Goal: Task Accomplishment & Management: Complete application form

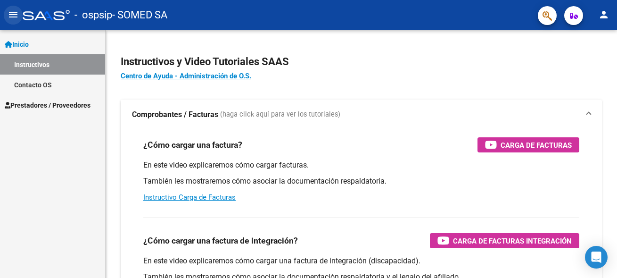
click at [7, 16] on button "menu" at bounding box center [13, 15] width 19 height 19
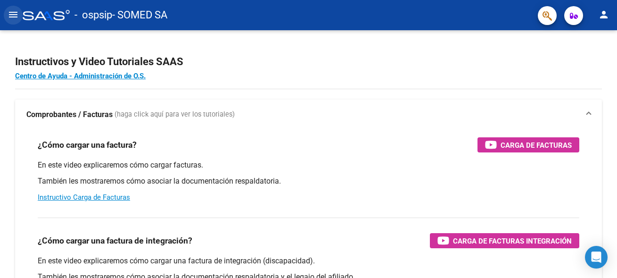
click at [7, 16] on button "menu" at bounding box center [13, 15] width 19 height 19
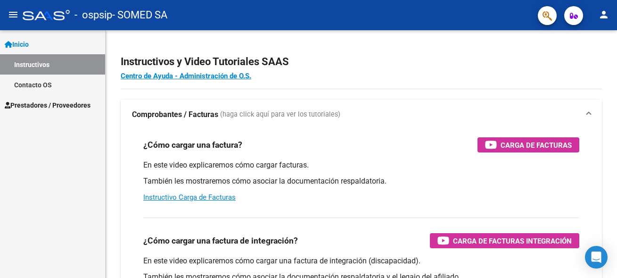
click at [34, 102] on span "Prestadores / Proveedores" at bounding box center [48, 105] width 86 height 10
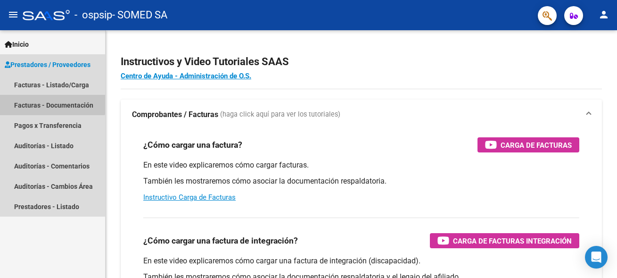
click at [34, 102] on link "Facturas - Documentación" at bounding box center [52, 105] width 105 height 20
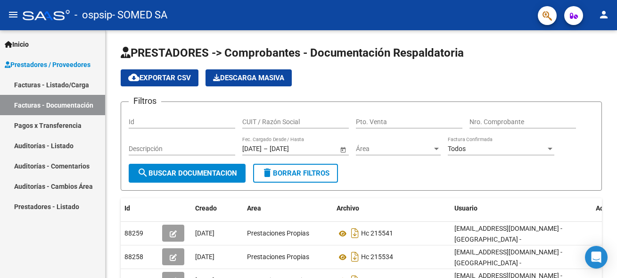
click at [50, 87] on link "Facturas - Listado/Carga" at bounding box center [52, 85] width 105 height 20
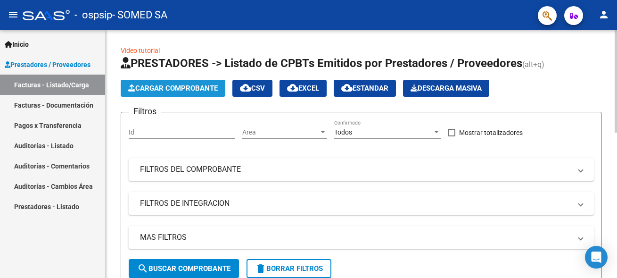
click at [142, 88] on span "Cargar Comprobante" at bounding box center [173, 88] width 90 height 8
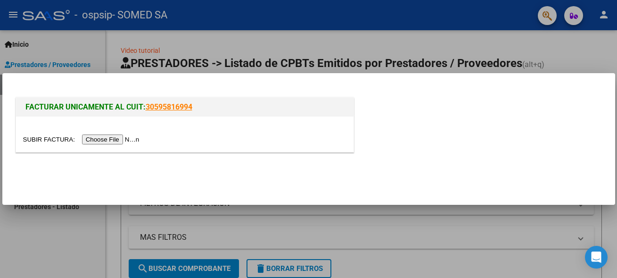
click at [53, 138] on input "file" at bounding box center [82, 139] width 119 height 10
click at [43, 141] on input "file" at bounding box center [82, 139] width 119 height 10
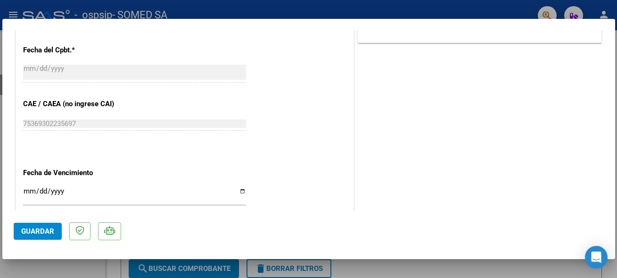
scroll to position [509, 0]
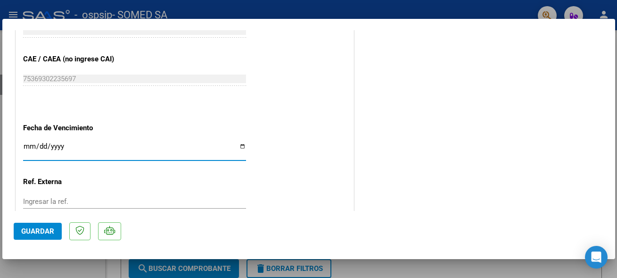
click at [238, 144] on input "Ingresar la fecha" at bounding box center [134, 149] width 223 height 15
type input "[DATE]"
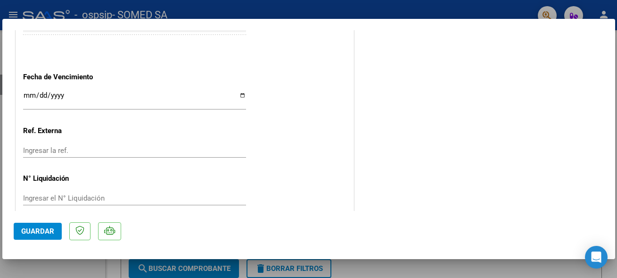
click at [41, 146] on input "Ingresar la ref." at bounding box center [134, 150] width 223 height 8
click at [34, 231] on span "Guardar" at bounding box center [37, 231] width 33 height 8
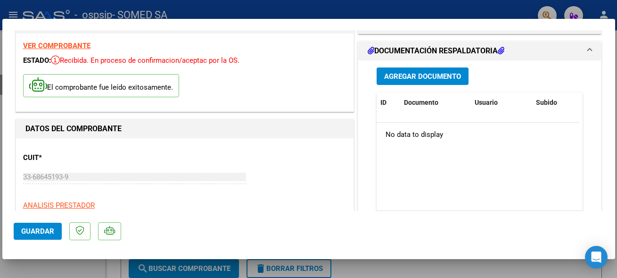
scroll to position [0, 0]
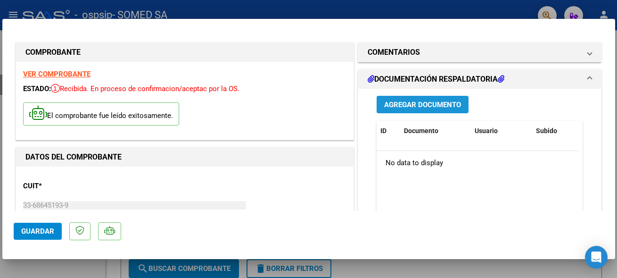
click at [426, 109] on span "Agregar Documento" at bounding box center [422, 104] width 77 height 8
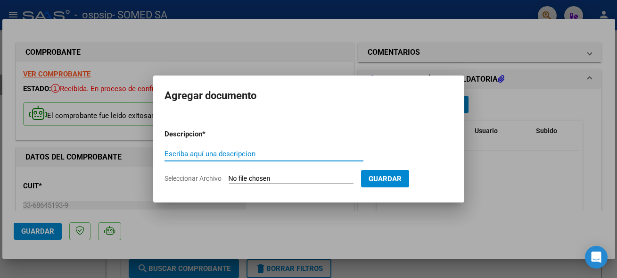
click at [256, 156] on input "Escriba aquí una descripcion" at bounding box center [264, 153] width 199 height 8
type input "DETALLE DE FACT. INT. [DATE]"
click at [260, 174] on input "Seleccionar Archivo" at bounding box center [291, 178] width 125 height 9
type input "C:\fakepath\seguridad 103-3818.pdf"
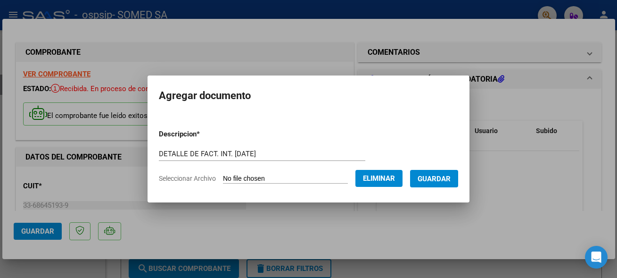
click at [425, 183] on button "Guardar" at bounding box center [434, 178] width 48 height 17
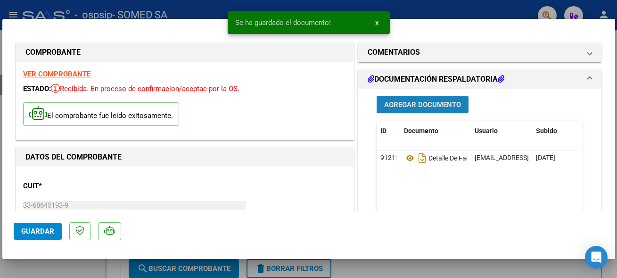
click at [428, 105] on span "Agregar Documento" at bounding box center [422, 104] width 77 height 8
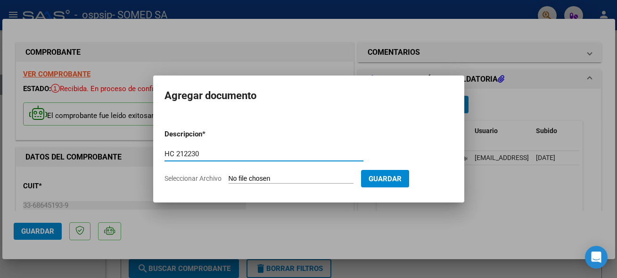
type input "HC 212230"
click at [258, 174] on input "Seleccionar Archivo" at bounding box center [291, 178] width 125 height 9
type input "C:\fakepath\212230 agosto.pdf"
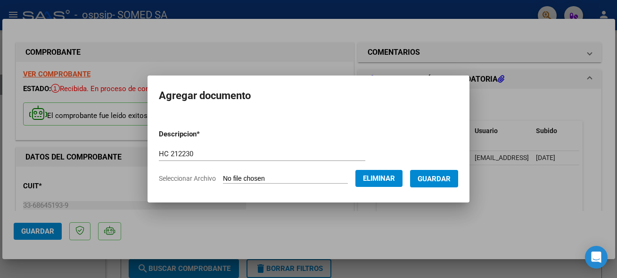
click at [438, 179] on span "Guardar" at bounding box center [434, 178] width 33 height 8
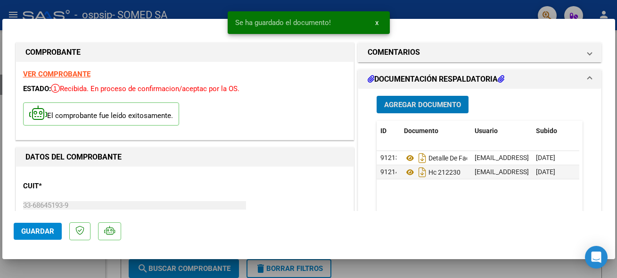
click at [429, 102] on span "Agregar Documento" at bounding box center [422, 104] width 77 height 8
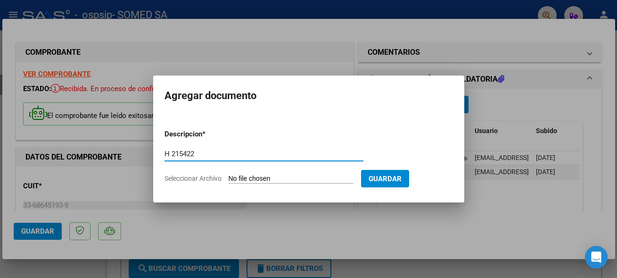
type input "H 215422"
click at [253, 178] on input "Seleccionar Archivo" at bounding box center [291, 178] width 125 height 9
type input "C:\fakepath\215442.pdf"
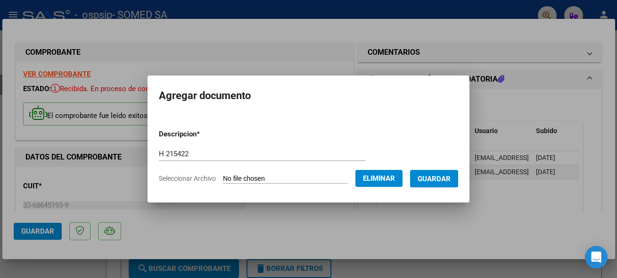
click at [427, 181] on span "Guardar" at bounding box center [434, 178] width 33 height 8
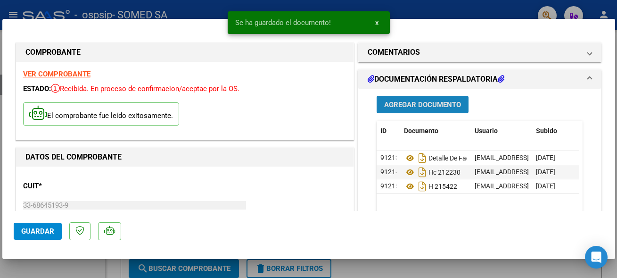
click at [447, 105] on span "Agregar Documento" at bounding box center [422, 104] width 77 height 8
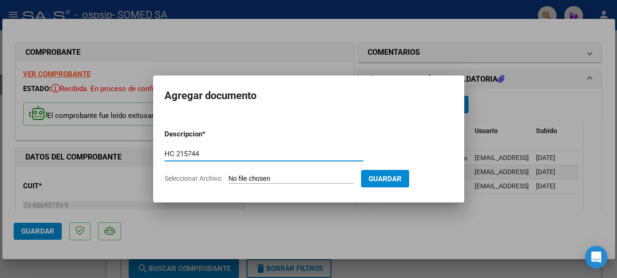
type input "HC 215744"
click at [246, 177] on input "Seleccionar Archivo" at bounding box center [291, 178] width 125 height 9
type input "C:\fakepath\215744.pdf"
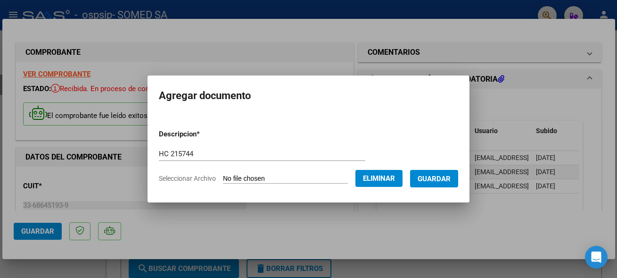
click at [425, 176] on span "Guardar" at bounding box center [434, 178] width 33 height 8
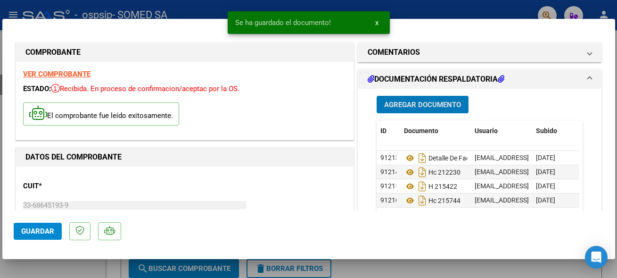
click at [436, 102] on span "Agregar Documento" at bounding box center [422, 104] width 77 height 8
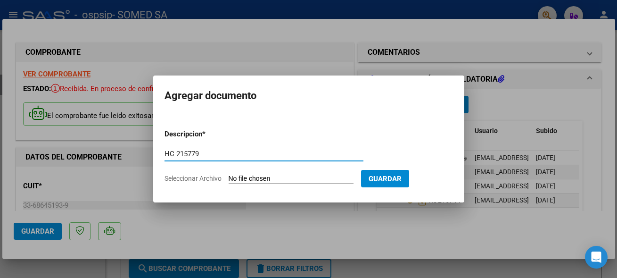
type input "HC 215779"
click at [244, 174] on input "Seleccionar Archivo" at bounding box center [291, 178] width 125 height 9
type input "C:\fakepath\215779.pdf"
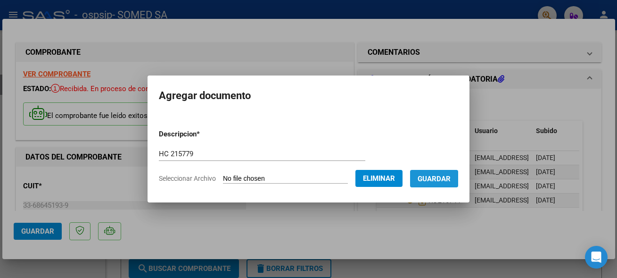
click at [440, 176] on span "Guardar" at bounding box center [434, 178] width 33 height 8
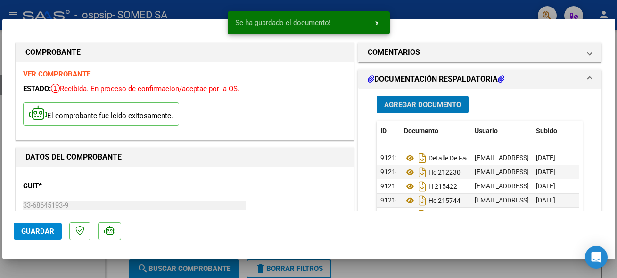
click at [420, 100] on button "Agregar Documento" at bounding box center [423, 104] width 92 height 17
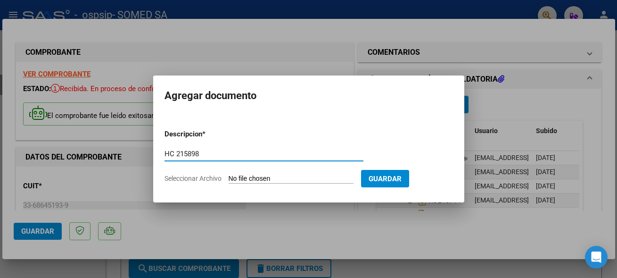
type input "HC 215898"
click at [261, 179] on input "Seleccionar Archivo" at bounding box center [291, 178] width 125 height 9
type input "C:\fakepath\215898.pdf"
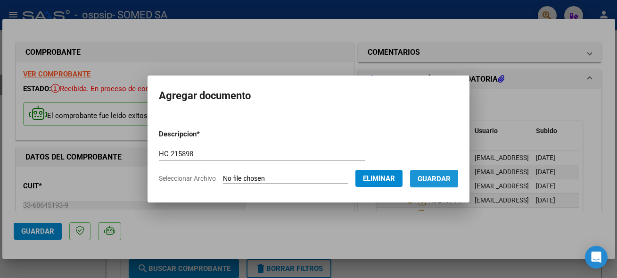
click at [425, 184] on button "Guardar" at bounding box center [434, 178] width 48 height 17
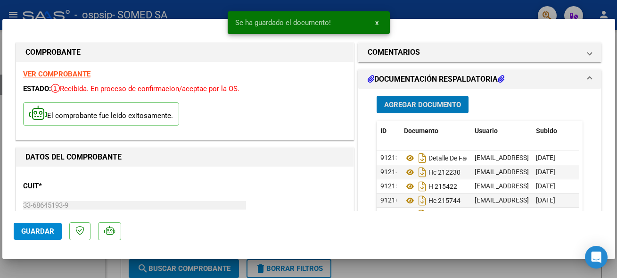
click at [426, 104] on span "Agregar Documento" at bounding box center [422, 104] width 77 height 8
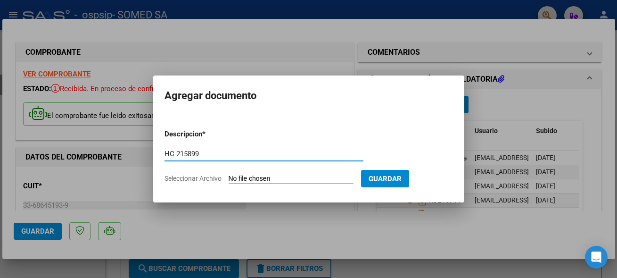
type input "HC 215899"
click at [263, 181] on input "Seleccionar Archivo" at bounding box center [291, 178] width 125 height 9
type input "C:\fakepath\215899.pdf"
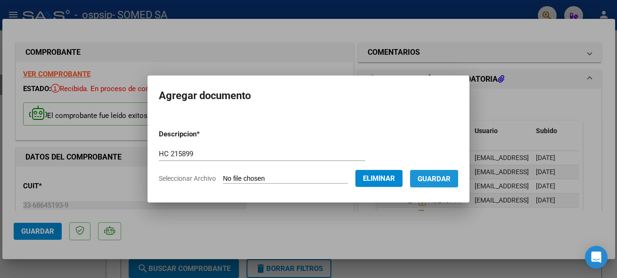
click at [446, 182] on span "Guardar" at bounding box center [434, 178] width 33 height 8
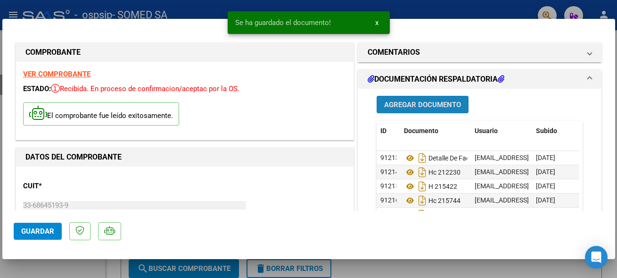
click at [429, 107] on span "Agregar Documento" at bounding box center [422, 104] width 77 height 8
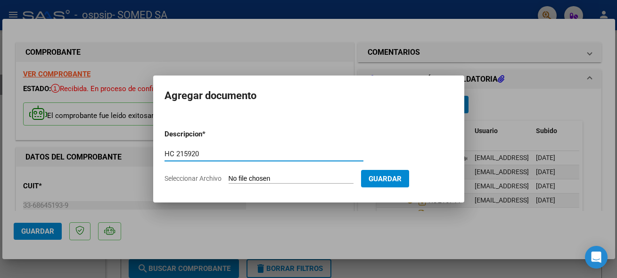
type input "HC 215920"
click at [252, 178] on input "Seleccionar Archivo" at bounding box center [291, 178] width 125 height 9
type input "C:\fakepath\215920.pdf"
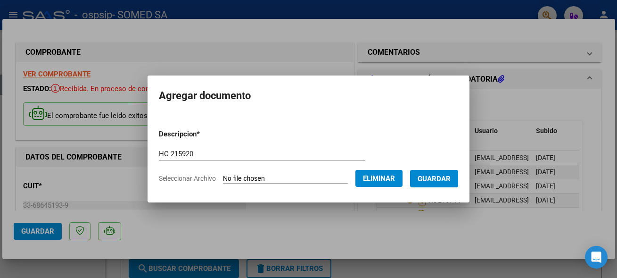
click at [436, 182] on button "Guardar" at bounding box center [434, 178] width 48 height 17
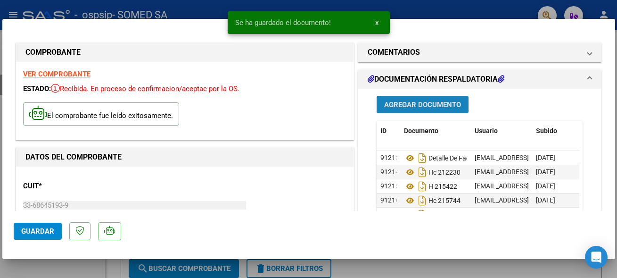
click at [443, 105] on span "Agregar Documento" at bounding box center [422, 104] width 77 height 8
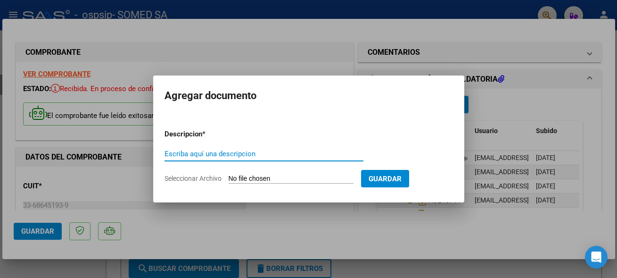
click at [216, 151] on input "Escriba aquí una descripcion" at bounding box center [264, 153] width 199 height 8
type input "HC 215999"
click at [246, 179] on input "Seleccionar Archivo" at bounding box center [291, 178] width 125 height 9
type input "C:\fakepath\215999.pdf"
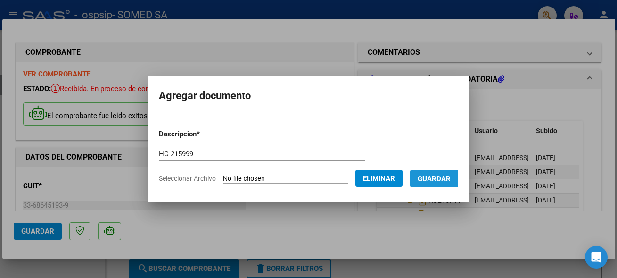
click at [436, 175] on span "Guardar" at bounding box center [434, 178] width 33 height 8
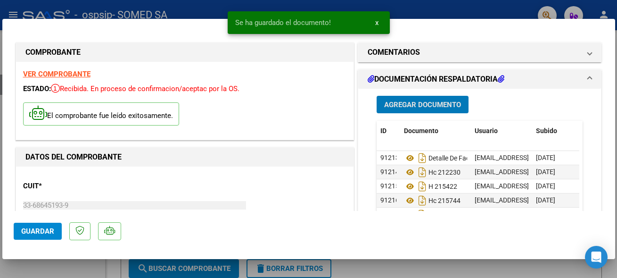
click at [430, 100] on span "Agregar Documento" at bounding box center [422, 104] width 77 height 8
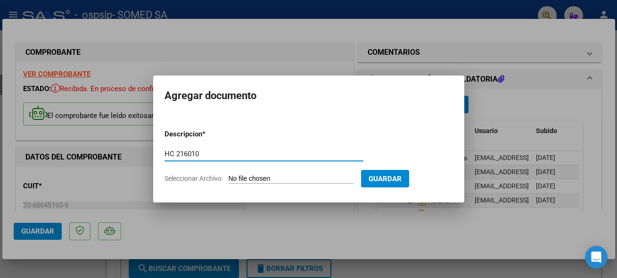
type input "HC 216010"
click at [246, 178] on input "Seleccionar Archivo" at bounding box center [291, 178] width 125 height 9
type input "C:\fakepath\216010.pdf"
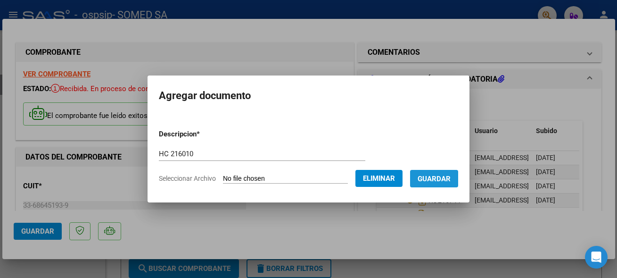
click at [431, 184] on button "Guardar" at bounding box center [434, 178] width 48 height 17
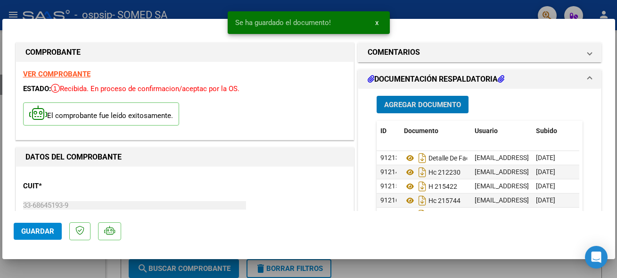
click at [431, 104] on span "Agregar Documento" at bounding box center [422, 104] width 77 height 8
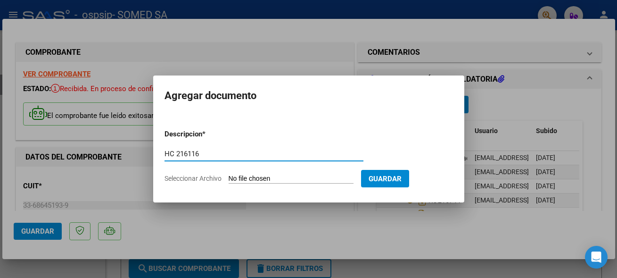
type input "HC 216116"
click at [260, 179] on input "Seleccionar Archivo" at bounding box center [291, 178] width 125 height 9
type input "C:\fakepath\216116.pdf"
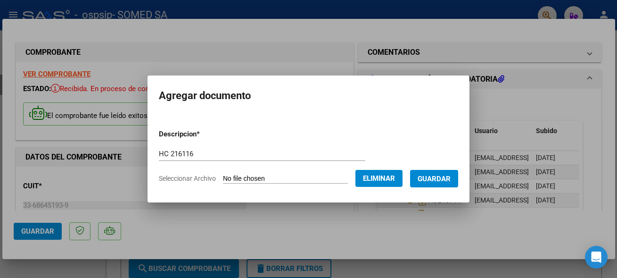
click at [438, 182] on button "Guardar" at bounding box center [434, 178] width 48 height 17
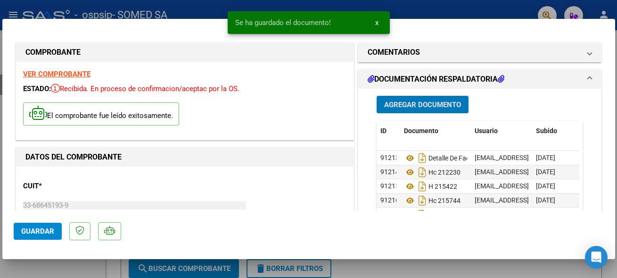
click at [441, 106] on span "Agregar Documento" at bounding box center [422, 104] width 77 height 8
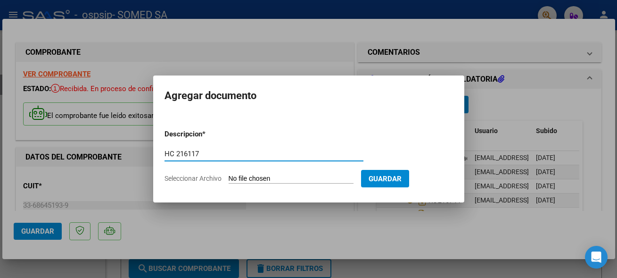
type input "HC 216117"
click at [244, 174] on input "Seleccionar Archivo" at bounding box center [291, 178] width 125 height 9
type input "C:\fakepath\216117.pdf"
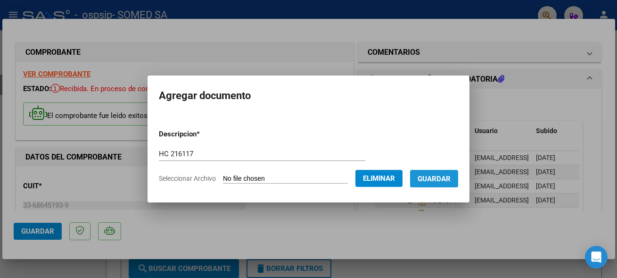
click at [426, 174] on span "Guardar" at bounding box center [434, 178] width 33 height 8
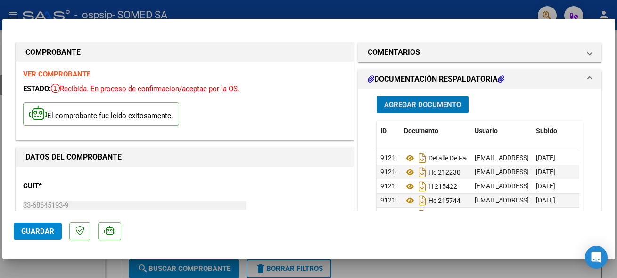
click at [453, 107] on span "Agregar Documento" at bounding box center [422, 104] width 77 height 8
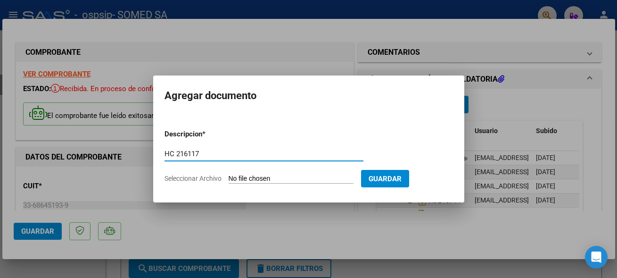
type input "HC 216117"
click at [250, 178] on input "Seleccionar Archivo" at bounding box center [291, 178] width 125 height 9
type input "C:\fakepath\216117.pdf"
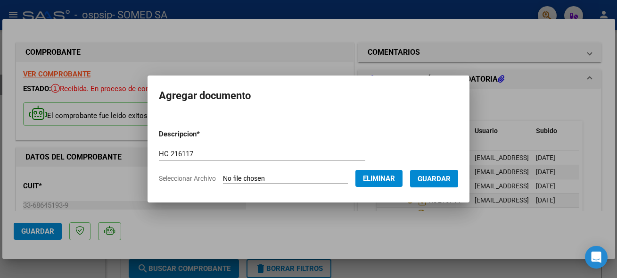
click at [428, 177] on span "Guardar" at bounding box center [434, 178] width 33 height 8
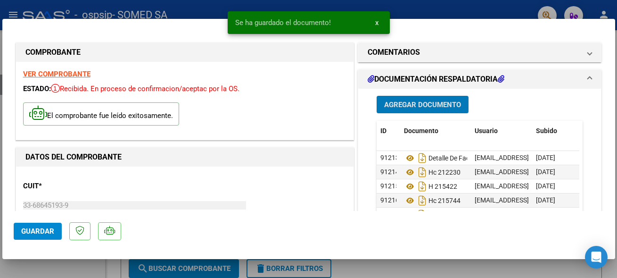
click at [441, 99] on button "Agregar Documento" at bounding box center [423, 104] width 92 height 17
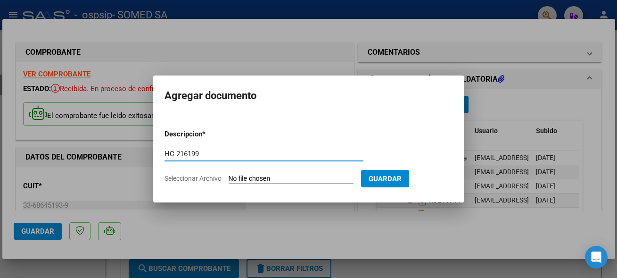
type input "HC 216199"
click at [248, 180] on input "Seleccionar Archivo" at bounding box center [291, 178] width 125 height 9
type input "C:\fakepath\216199.pdf"
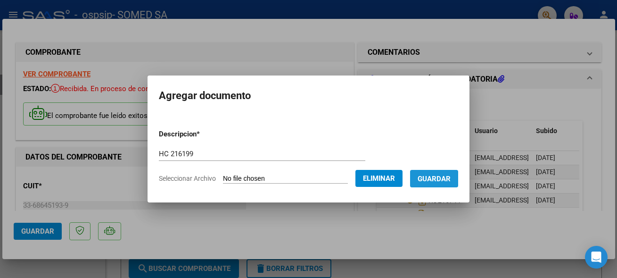
click at [432, 178] on span "Guardar" at bounding box center [434, 178] width 33 height 8
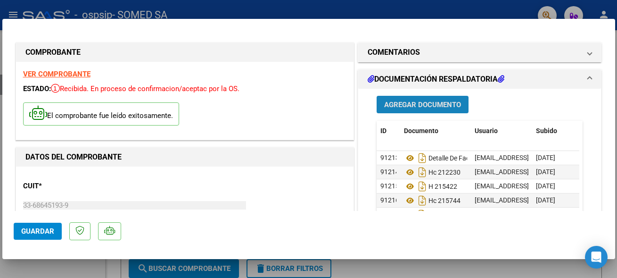
click at [431, 104] on span "Agregar Documento" at bounding box center [422, 104] width 77 height 8
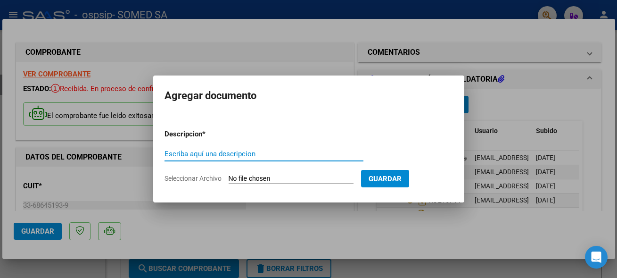
click at [207, 152] on input "Escriba aquí una descripcion" at bounding box center [264, 153] width 199 height 8
type input "HC 216253"
click at [255, 174] on input "Seleccionar Archivo" at bounding box center [291, 178] width 125 height 9
type input "C:\fakepath\216253.pdf"
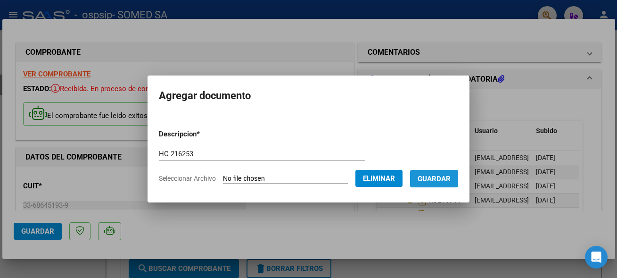
click at [434, 176] on span "Guardar" at bounding box center [434, 178] width 33 height 8
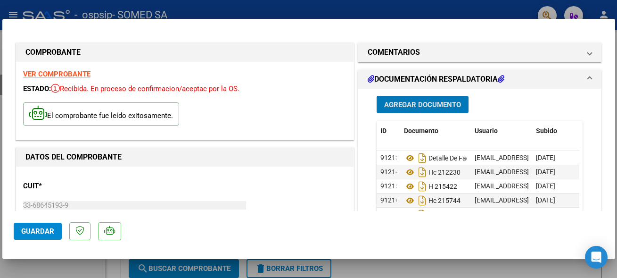
click at [431, 108] on span "Agregar Documento" at bounding box center [422, 104] width 77 height 8
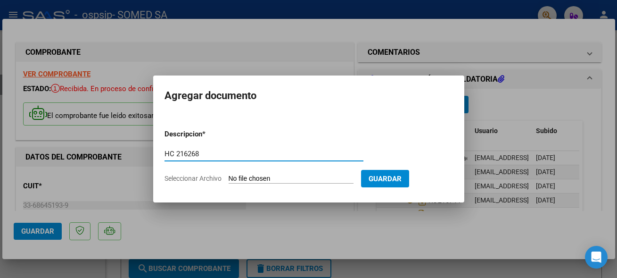
type input "HC 216268"
click at [241, 180] on input "Seleccionar Archivo" at bounding box center [291, 178] width 125 height 9
type input "C:\fakepath\216268.pdf"
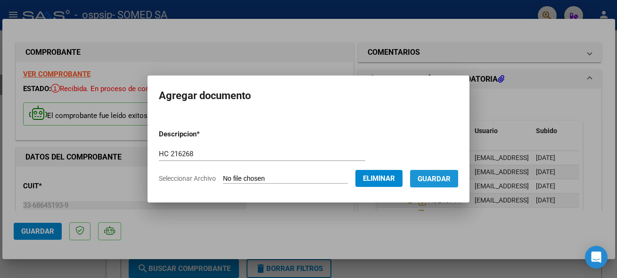
click at [428, 176] on span "Guardar" at bounding box center [434, 178] width 33 height 8
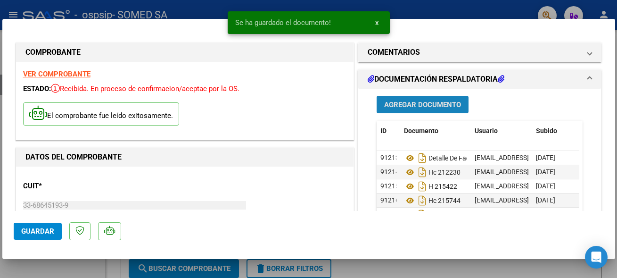
click at [448, 105] on span "Agregar Documento" at bounding box center [422, 104] width 77 height 8
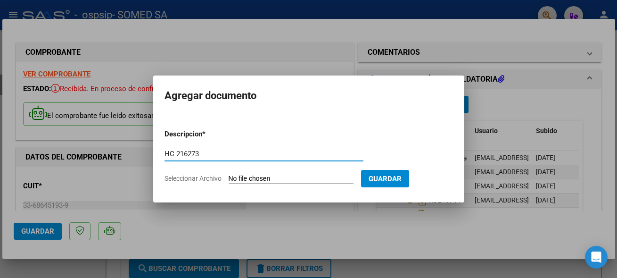
type input "HC 216273"
click at [243, 174] on input "Seleccionar Archivo" at bounding box center [291, 178] width 125 height 9
type input "C:\fakepath\216273.pdf"
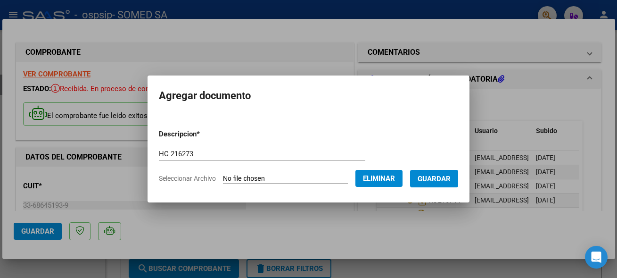
click at [435, 179] on span "Guardar" at bounding box center [434, 178] width 33 height 8
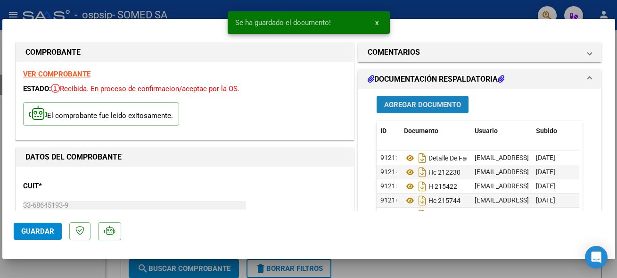
click at [430, 109] on button "Agregar Documento" at bounding box center [423, 104] width 92 height 17
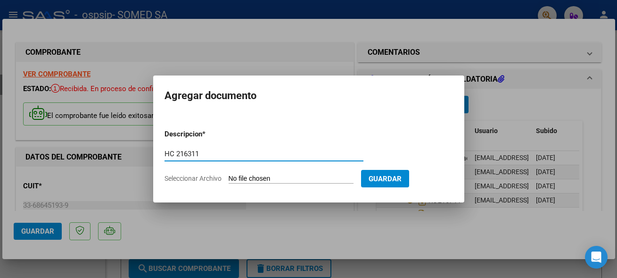
type input "HC 216311"
click at [244, 174] on input "Seleccionar Archivo" at bounding box center [291, 178] width 125 height 9
type input "C:\fakepath\216311.pdf"
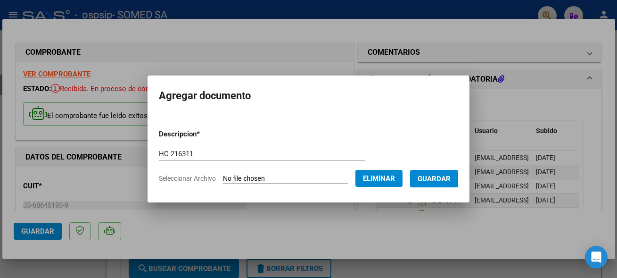
click at [424, 182] on button "Guardar" at bounding box center [434, 178] width 48 height 17
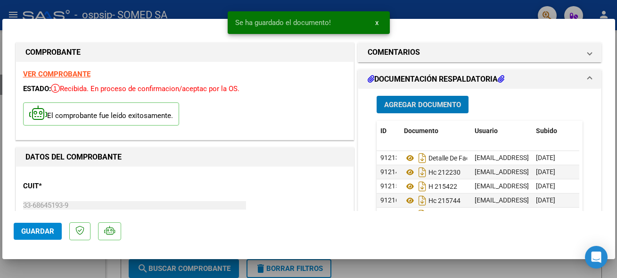
click at [436, 107] on span "Agregar Documento" at bounding box center [422, 104] width 77 height 8
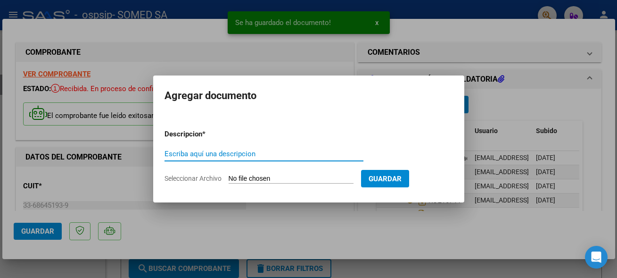
click at [182, 151] on input "Escriba aquí una descripcion" at bounding box center [264, 153] width 199 height 8
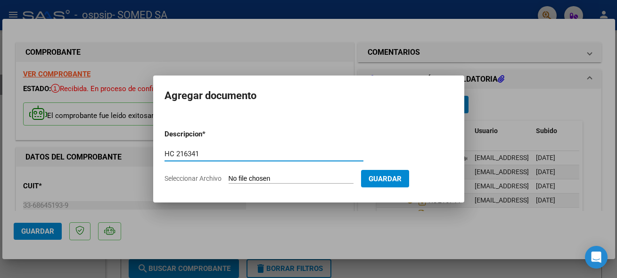
type input "HC 216341"
click at [256, 179] on input "Seleccionar Archivo" at bounding box center [291, 178] width 125 height 9
type input "C:\fakepath\216341.pdf"
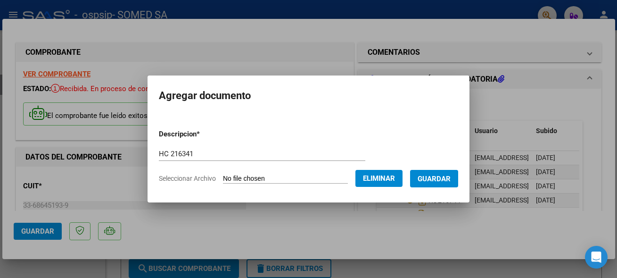
click at [439, 180] on span "Guardar" at bounding box center [434, 178] width 33 height 8
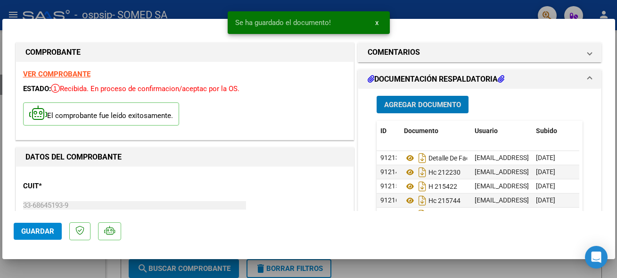
click at [421, 101] on span "Agregar Documento" at bounding box center [422, 104] width 77 height 8
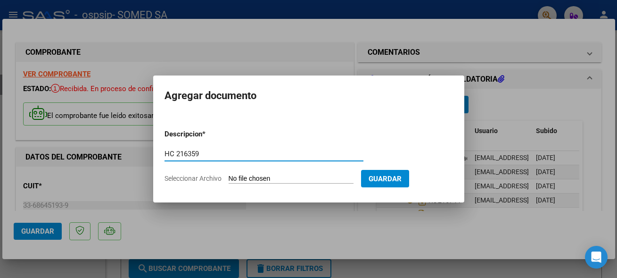
type input "HC 216359"
click at [259, 176] on input "Seleccionar Archivo" at bounding box center [291, 178] width 125 height 9
type input "C:\fakepath\216359.pdf"
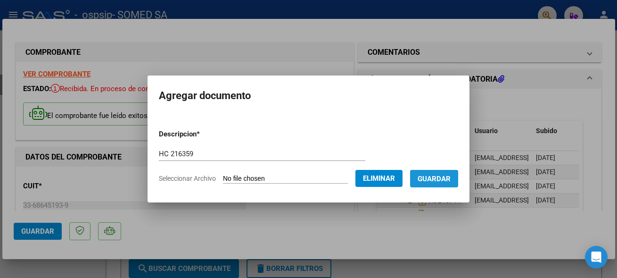
click at [433, 176] on span "Guardar" at bounding box center [434, 178] width 33 height 8
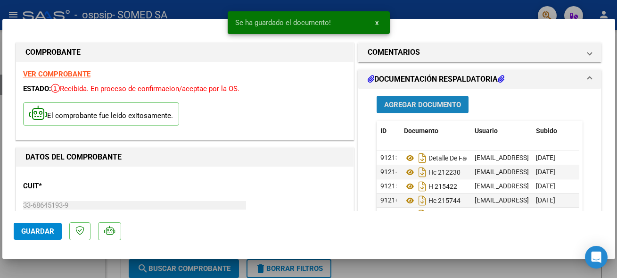
click at [417, 103] on span "Agregar Documento" at bounding box center [422, 104] width 77 height 8
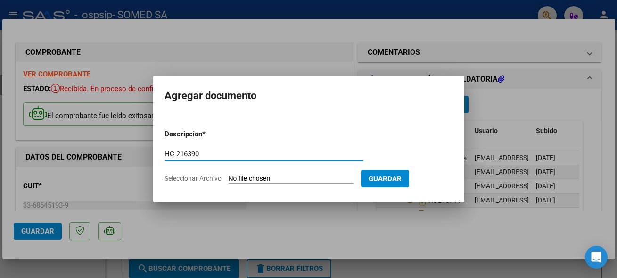
type input "HC 216390"
click at [239, 181] on input "Seleccionar Archivo" at bounding box center [291, 178] width 125 height 9
type input "C:\fakepath\216390.pdf"
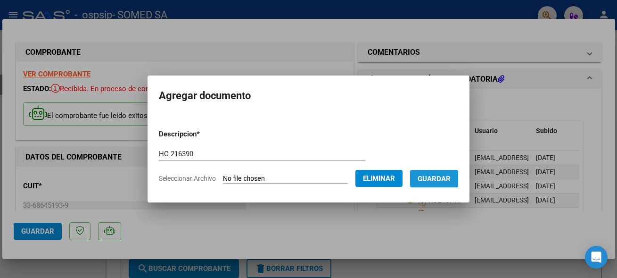
click at [424, 176] on span "Guardar" at bounding box center [434, 178] width 33 height 8
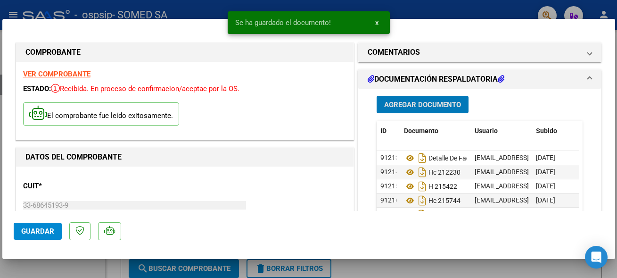
click at [436, 105] on span "Agregar Documento" at bounding box center [422, 104] width 77 height 8
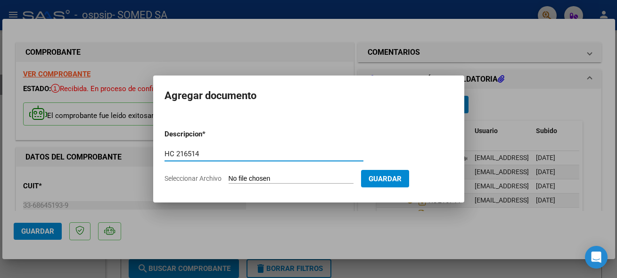
type input "HC 216514"
click at [251, 178] on input "Seleccionar Archivo" at bounding box center [291, 178] width 125 height 9
type input "C:\fakepath\216514.pdf"
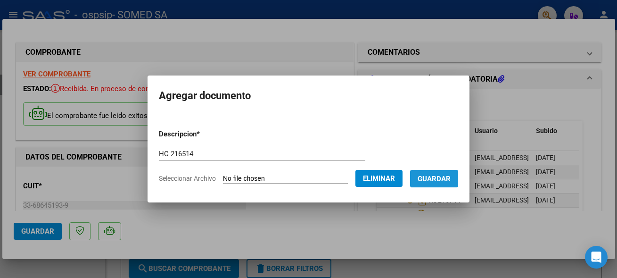
click at [428, 176] on span "Guardar" at bounding box center [434, 178] width 33 height 8
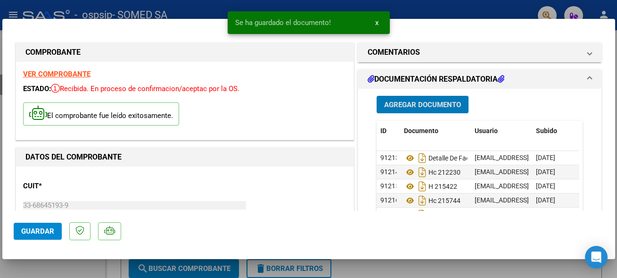
click at [423, 95] on div "Agregar Documento ID Documento Usuario Subido Acción 91213 Detalle De Fact. Int…" at bounding box center [480, 183] width 221 height 188
click at [423, 98] on button "Agregar Documento" at bounding box center [423, 104] width 92 height 17
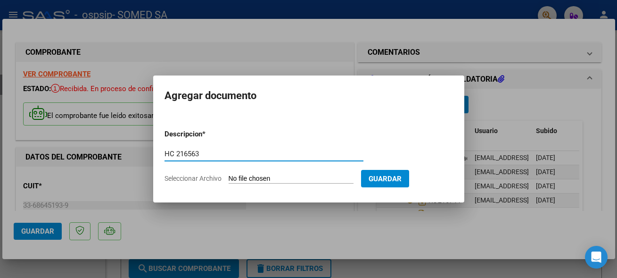
type input "HC 216563"
click at [255, 174] on input "Seleccionar Archivo" at bounding box center [291, 178] width 125 height 9
type input "C:\fakepath\216563.pdf"
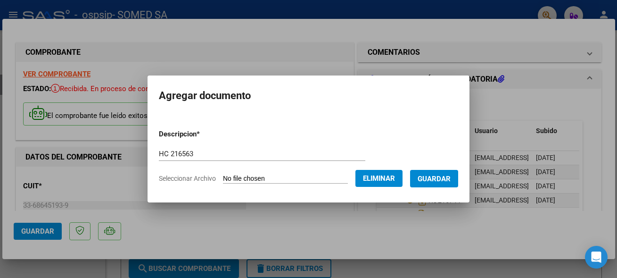
click at [432, 179] on span "Guardar" at bounding box center [434, 178] width 33 height 8
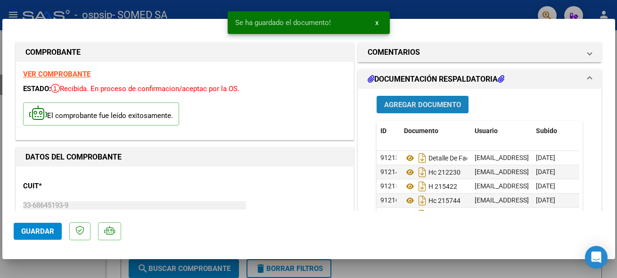
click at [430, 106] on span "Agregar Documento" at bounding box center [422, 104] width 77 height 8
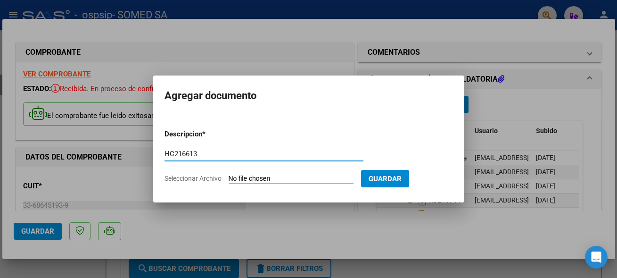
click at [175, 150] on input "HC216613" at bounding box center [264, 153] width 199 height 8
type input "HC 216613"
click at [244, 176] on input "Seleccionar Archivo" at bounding box center [291, 178] width 125 height 9
type input "C:\fakepath\216613.pdf"
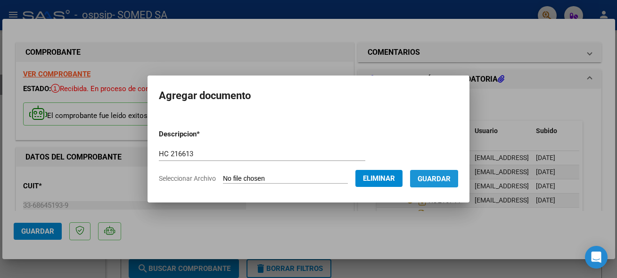
click at [443, 183] on button "Guardar" at bounding box center [434, 178] width 48 height 17
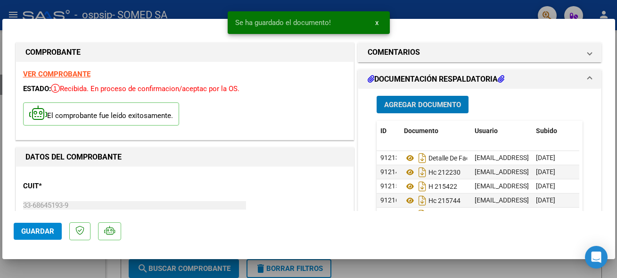
click at [439, 106] on span "Agregar Documento" at bounding box center [422, 104] width 77 height 8
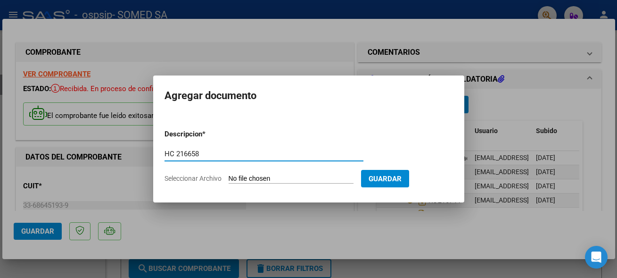
type input "HC 216658"
click at [237, 179] on input "Seleccionar Archivo" at bounding box center [291, 178] width 125 height 9
type input "C:\fakepath\216658.pdf"
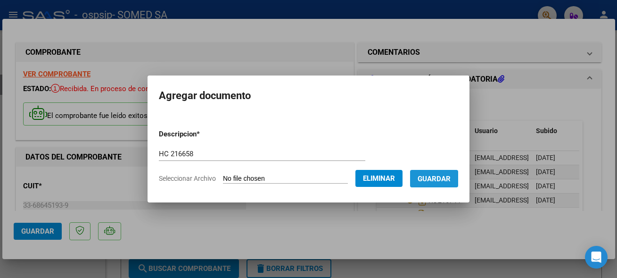
click at [433, 176] on span "Guardar" at bounding box center [434, 178] width 33 height 8
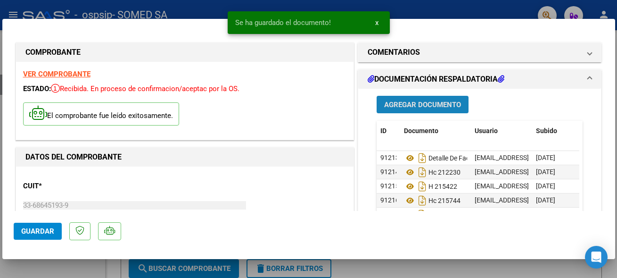
click at [430, 101] on span "Agregar Documento" at bounding box center [422, 104] width 77 height 8
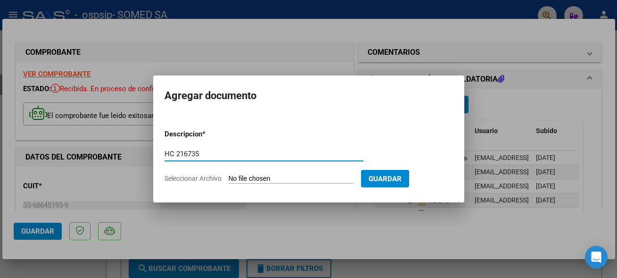
type input "HC 216735"
click at [246, 175] on input "Seleccionar Archivo" at bounding box center [291, 178] width 125 height 9
type input "C:\fakepath\216735.pdf"
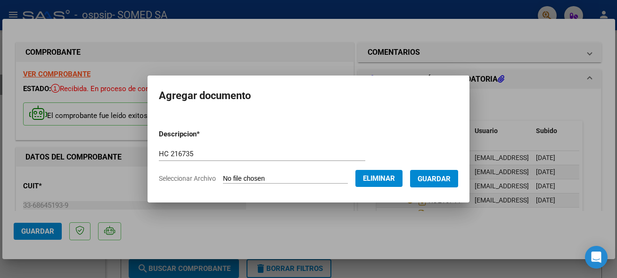
click at [436, 177] on span "Guardar" at bounding box center [434, 178] width 33 height 8
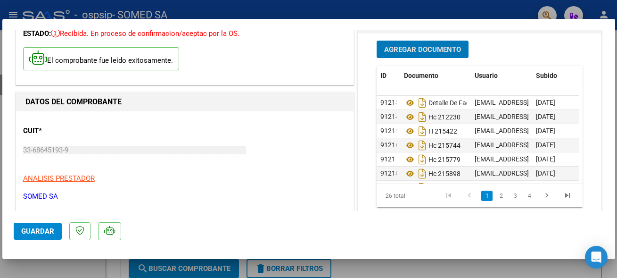
scroll to position [51, 0]
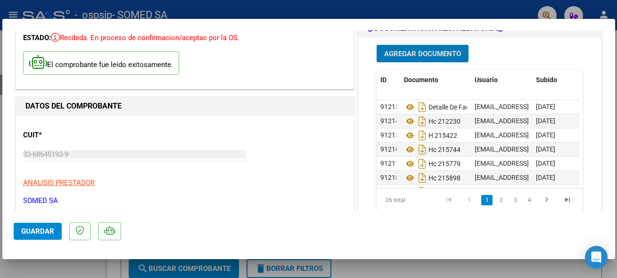
click at [443, 199] on icon "go to first page" at bounding box center [449, 200] width 12 height 11
click at [465, 200] on icon "go to previous page" at bounding box center [470, 200] width 12 height 11
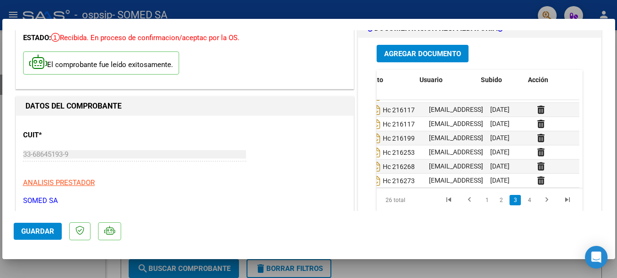
scroll to position [153, 55]
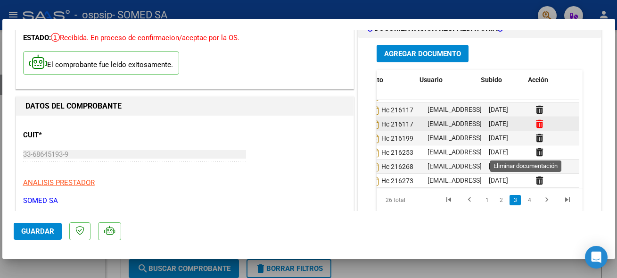
click at [536, 128] on icon at bounding box center [539, 123] width 7 height 9
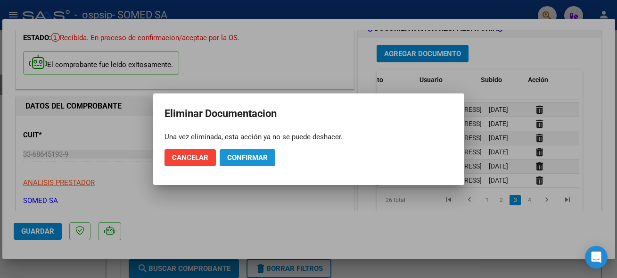
click at [237, 154] on span "Confirmar" at bounding box center [247, 157] width 41 height 8
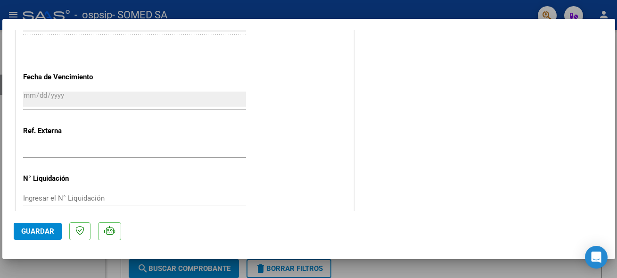
scroll to position [561, 0]
click at [47, 232] on span "Guardar" at bounding box center [37, 231] width 33 height 8
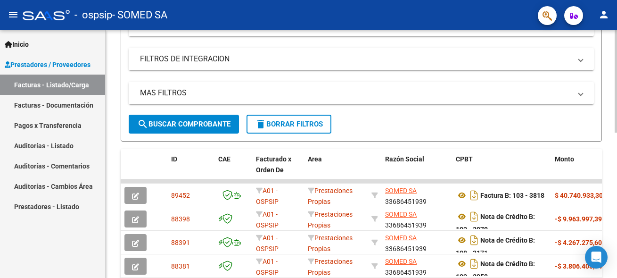
scroll to position [0, 0]
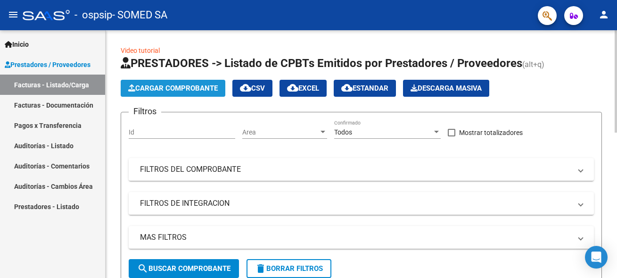
click at [201, 84] on span "Cargar Comprobante" at bounding box center [173, 88] width 90 height 8
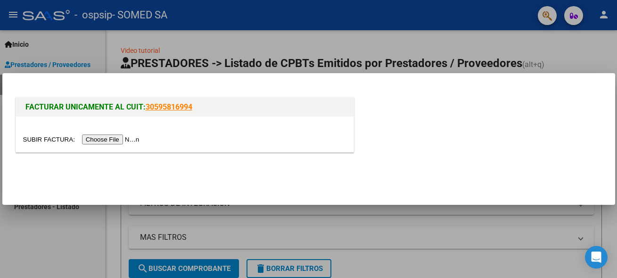
click at [40, 139] on input "file" at bounding box center [82, 139] width 119 height 10
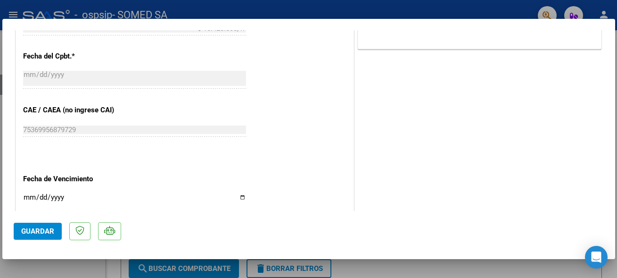
scroll to position [509, 0]
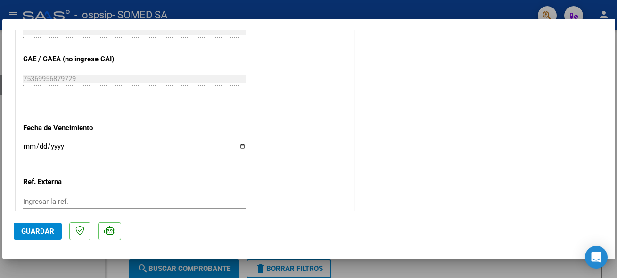
click at [236, 142] on input "Ingresar la fecha" at bounding box center [134, 149] width 223 height 15
type input "[DATE]"
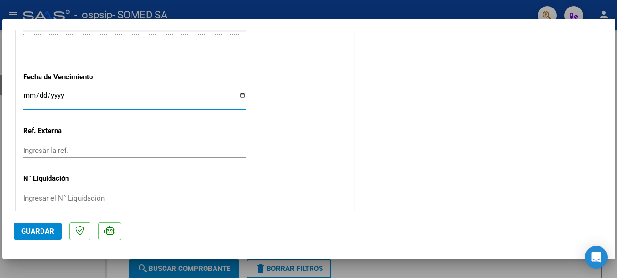
click at [57, 143] on div "Ingresar la ref." at bounding box center [134, 150] width 223 height 14
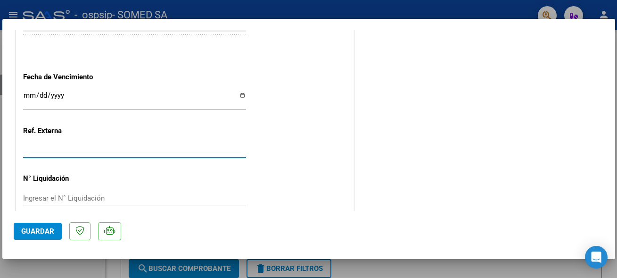
scroll to position [561, 0]
click at [46, 230] on span "Guardar" at bounding box center [37, 231] width 33 height 8
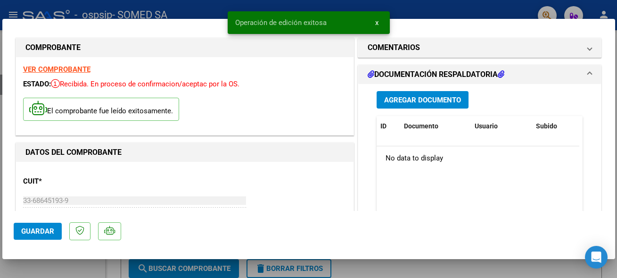
scroll to position [0, 0]
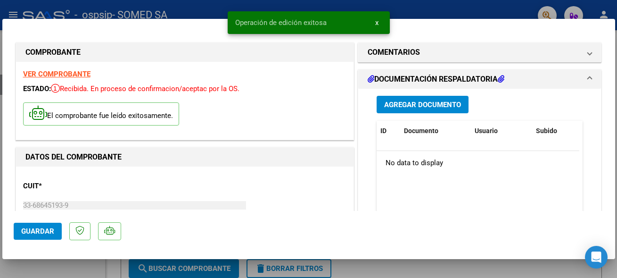
click at [419, 105] on span "Agregar Documento" at bounding box center [422, 104] width 77 height 8
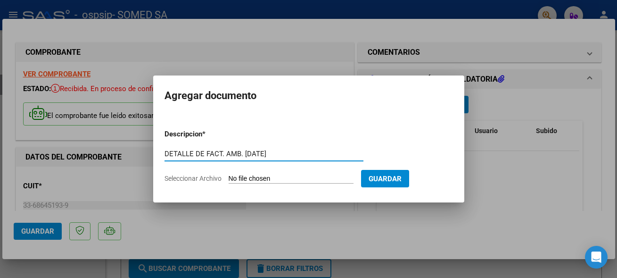
type input "DETALLE DE FACT. AMB. [DATE]"
click at [246, 175] on input "Seleccionar Archivo" at bounding box center [291, 178] width 125 height 9
type input "C:\fakepath\SEGURIDAD 108-10173.PDF"
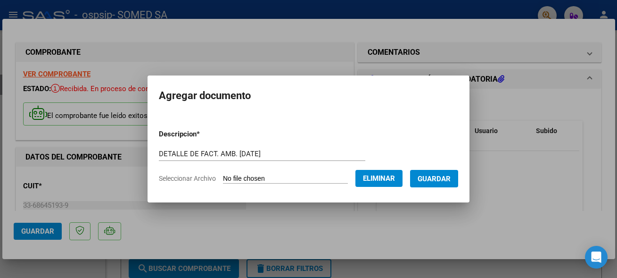
click at [425, 178] on span "Guardar" at bounding box center [434, 178] width 33 height 8
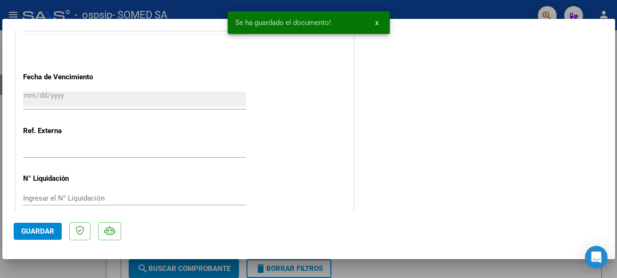
scroll to position [561, 0]
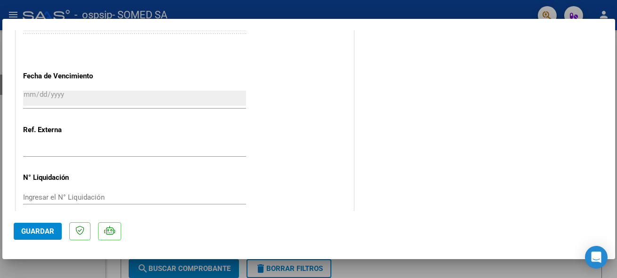
click at [40, 225] on button "Guardar" at bounding box center [38, 231] width 48 height 17
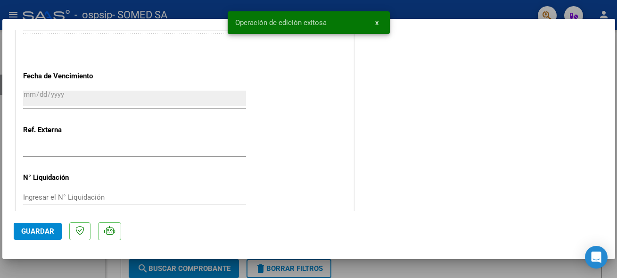
type input "$ 0,00"
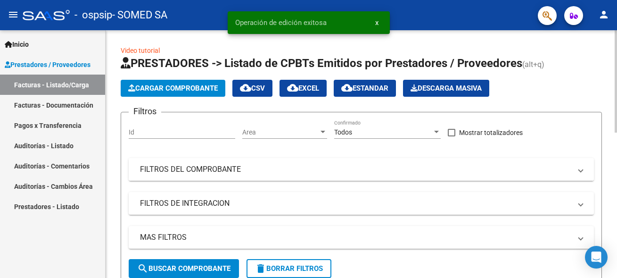
scroll to position [144, 0]
